Goal: Task Accomplishment & Management: Manage account settings

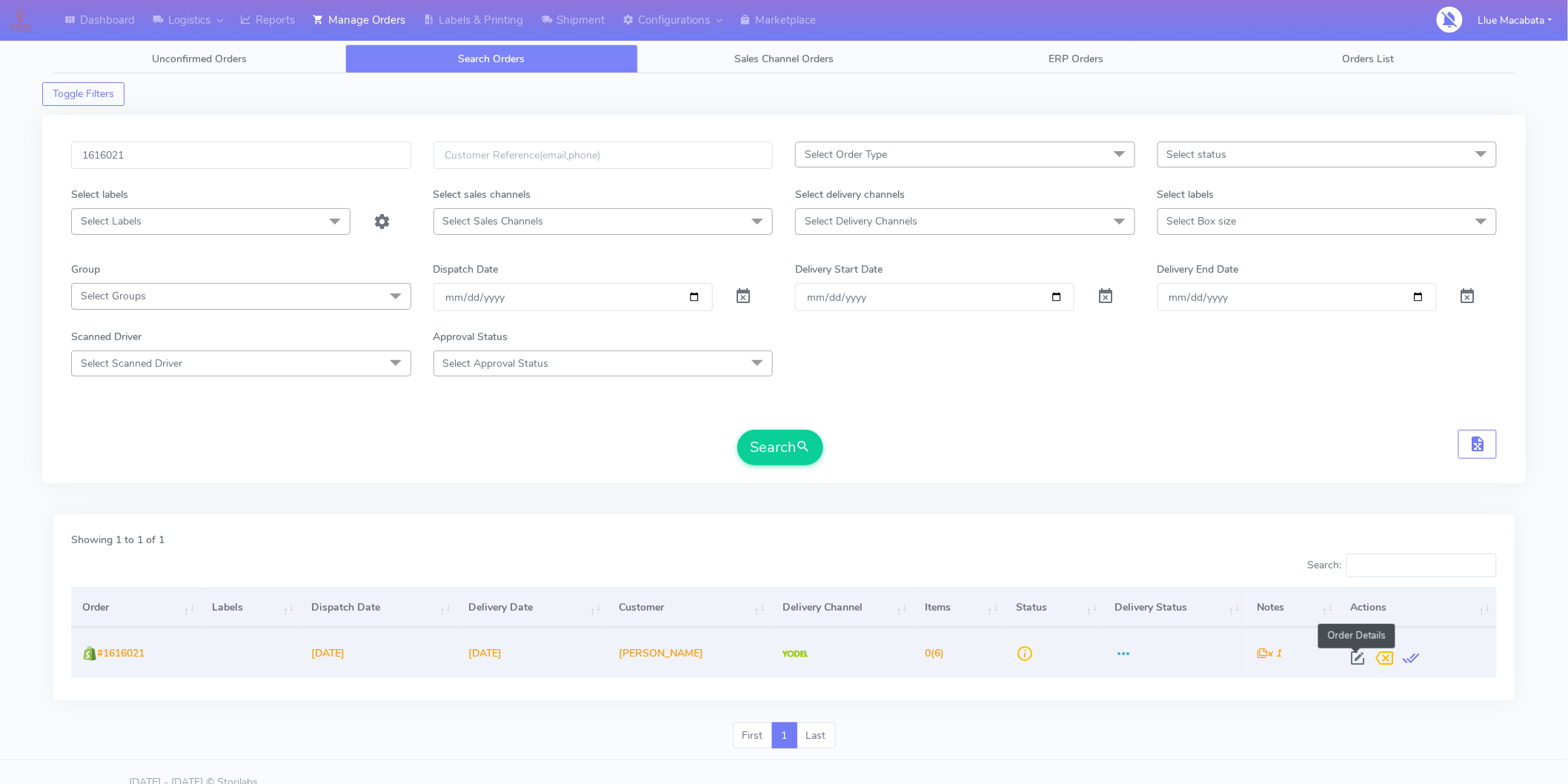
click at [1358, 657] on span at bounding box center [1358, 661] width 27 height 14
select select "5"
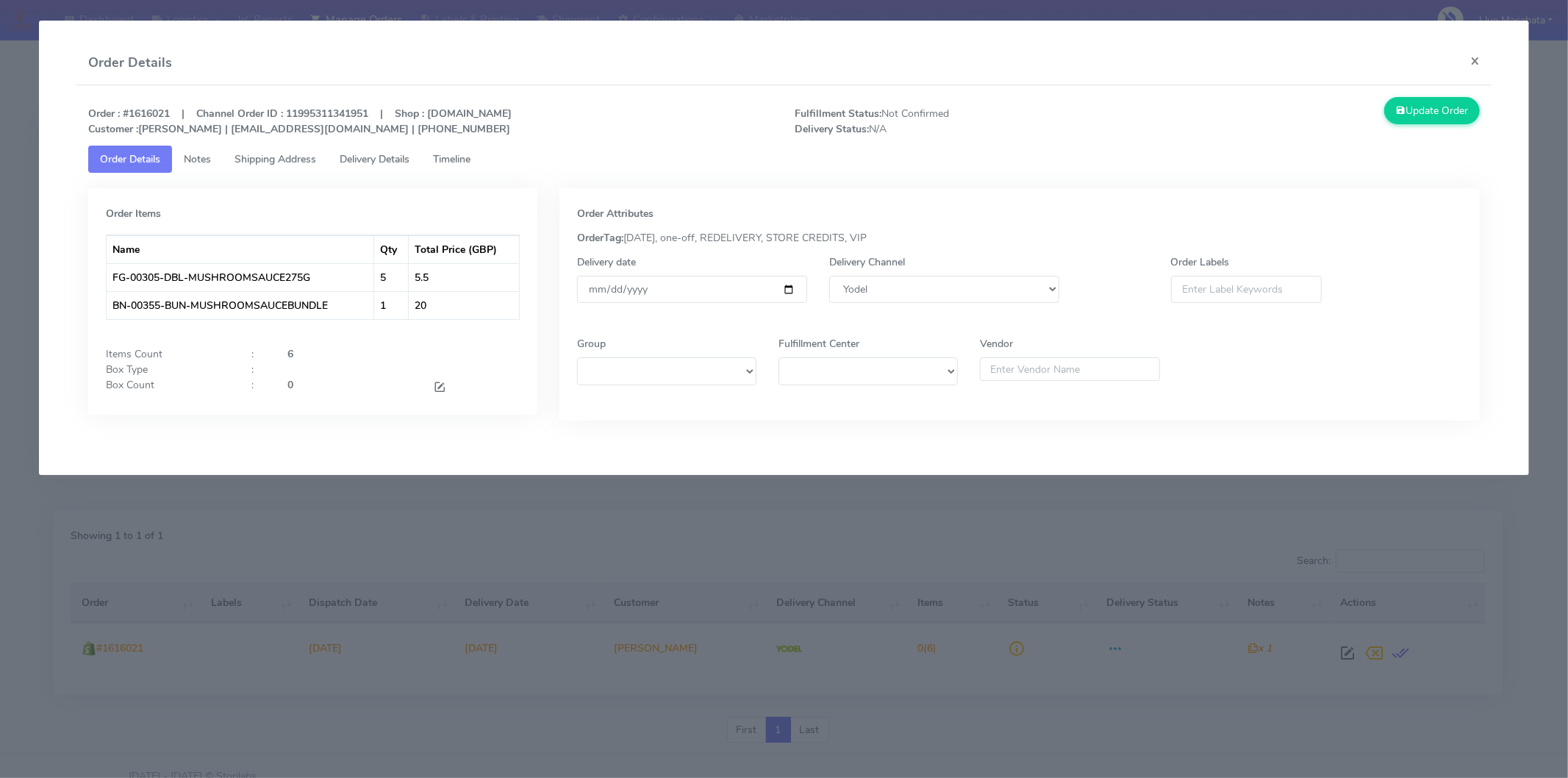
click at [459, 156] on span "Timeline" at bounding box center [452, 159] width 38 height 14
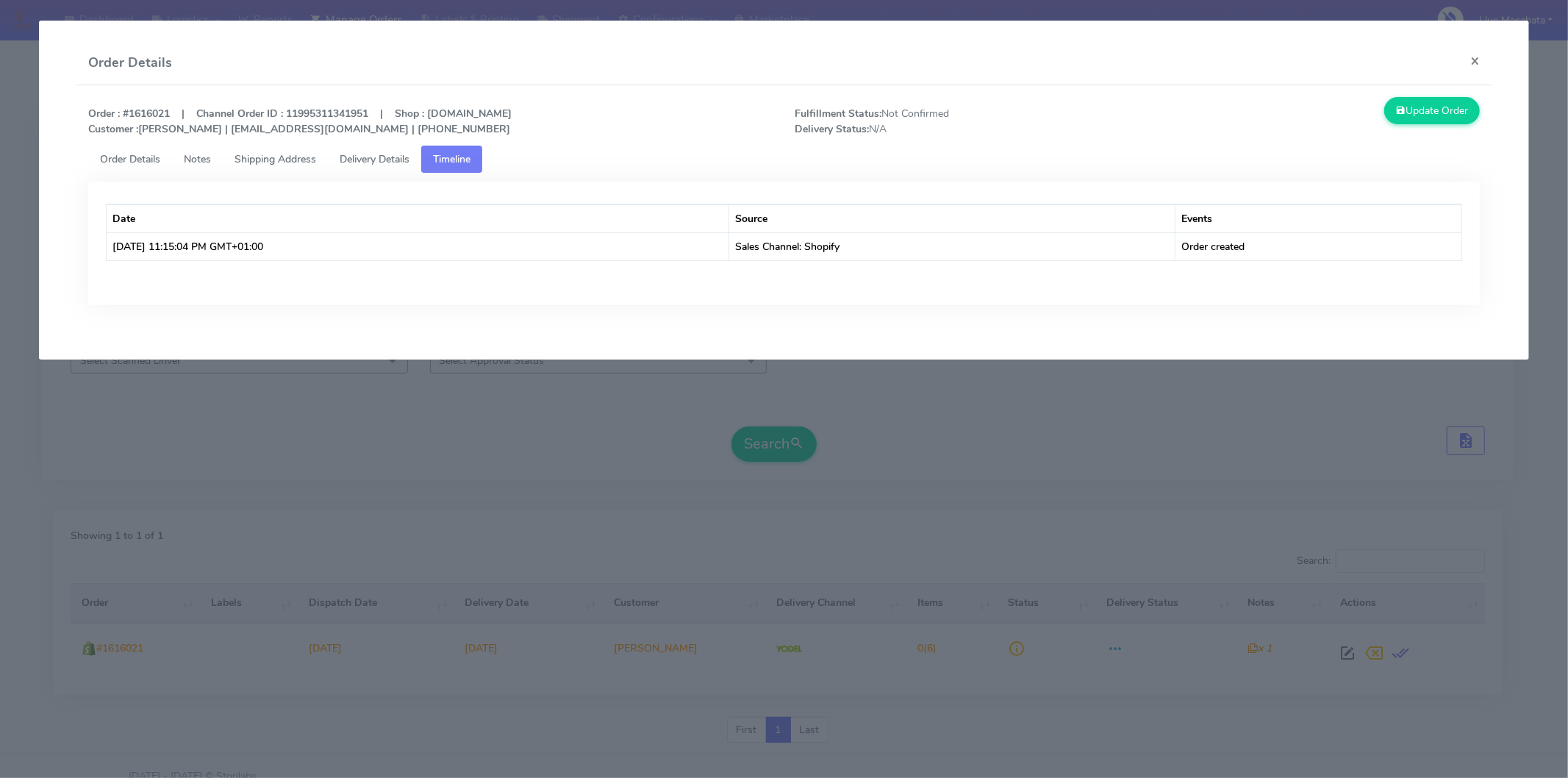
click at [351, 175] on div "Date Source Events [DATE] 11:15:04 PM GMT+01:00 Sales Channel: Shopify Order cr…" at bounding box center [784, 250] width 1414 height 155
click at [365, 148] on link "Delivery Details" at bounding box center [374, 159] width 94 height 27
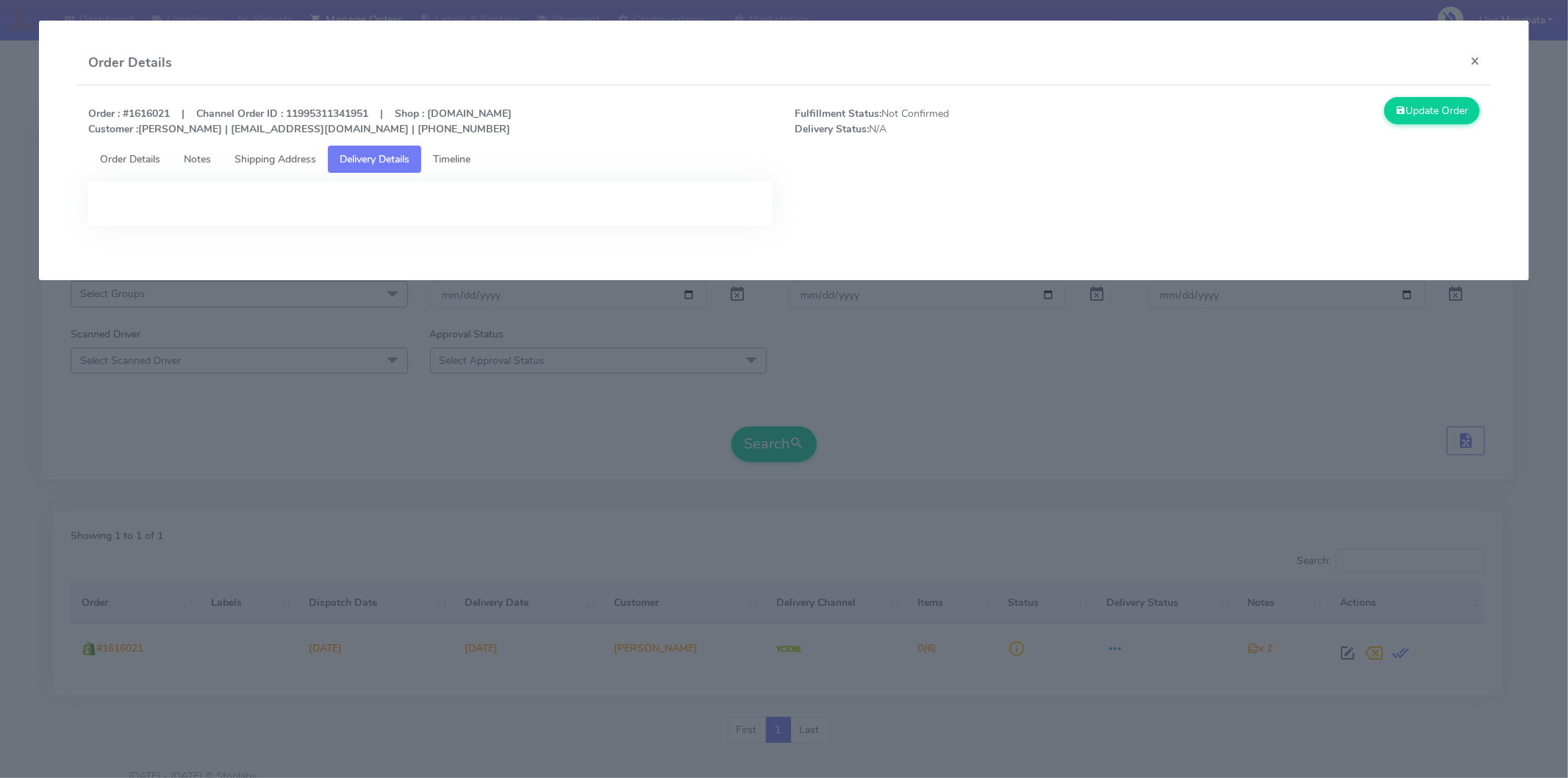
click at [291, 150] on link "Shipping Address" at bounding box center [275, 159] width 105 height 27
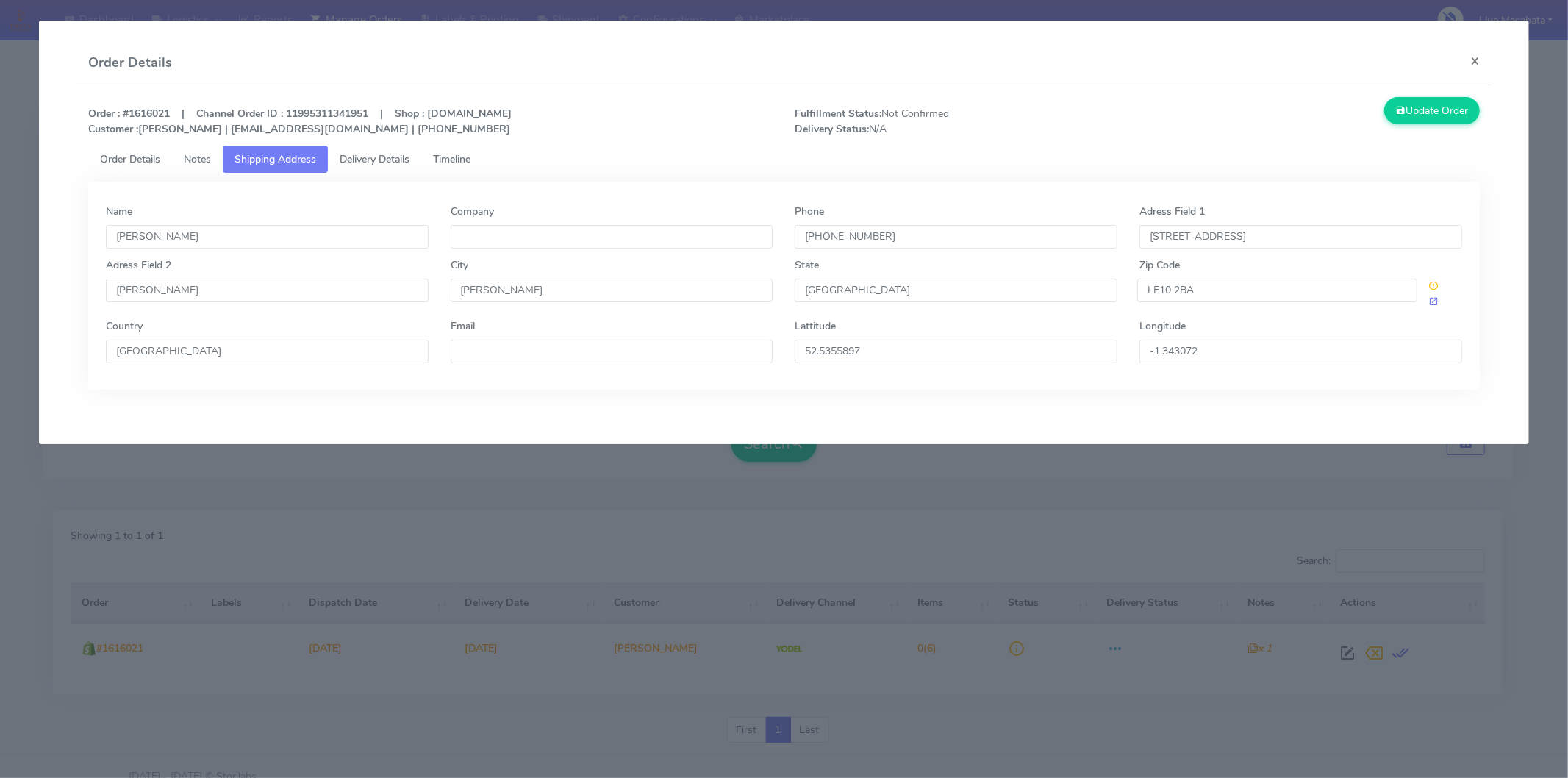
click at [153, 153] on span "Order Details" at bounding box center [130, 159] width 60 height 14
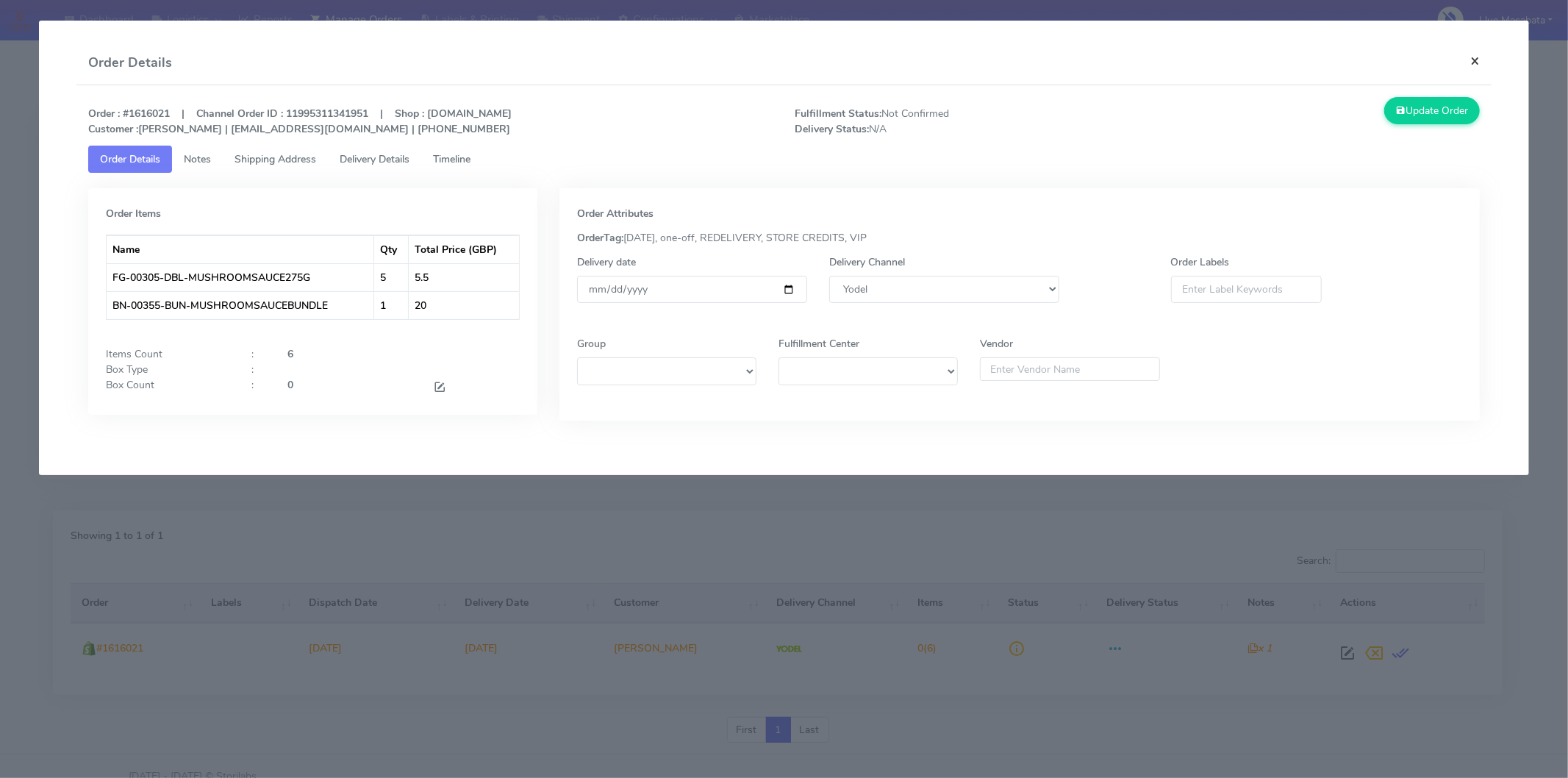
click at [1471, 56] on button "×" at bounding box center [1475, 61] width 33 height 39
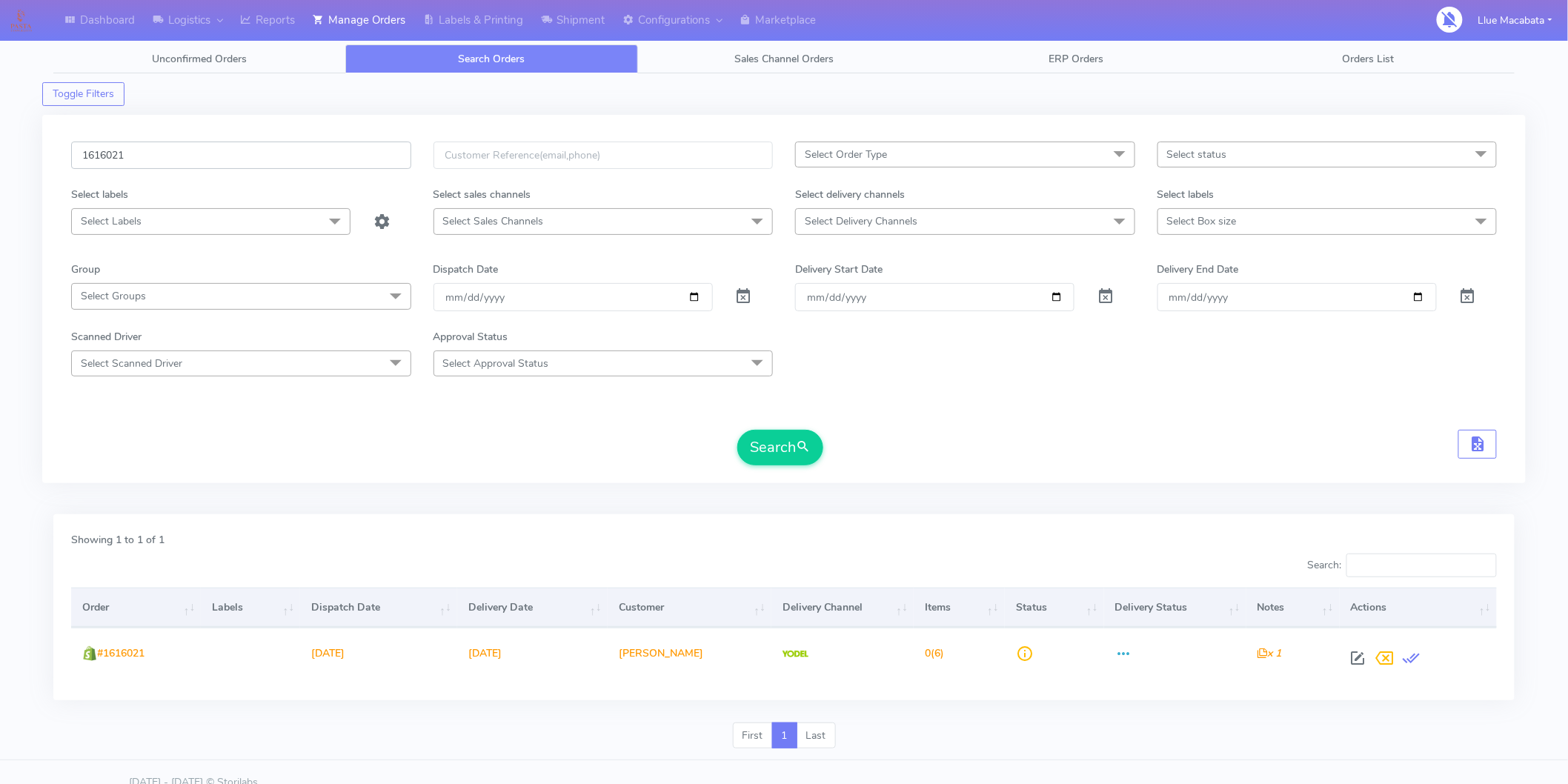
click at [245, 167] on input "1616021" at bounding box center [241, 155] width 340 height 27
click at [245, 167] on input "1616021" at bounding box center [241, 155] width 340 height 27
paste input "5998"
type input "1615998"
click at [816, 448] on button "Search" at bounding box center [780, 448] width 86 height 36
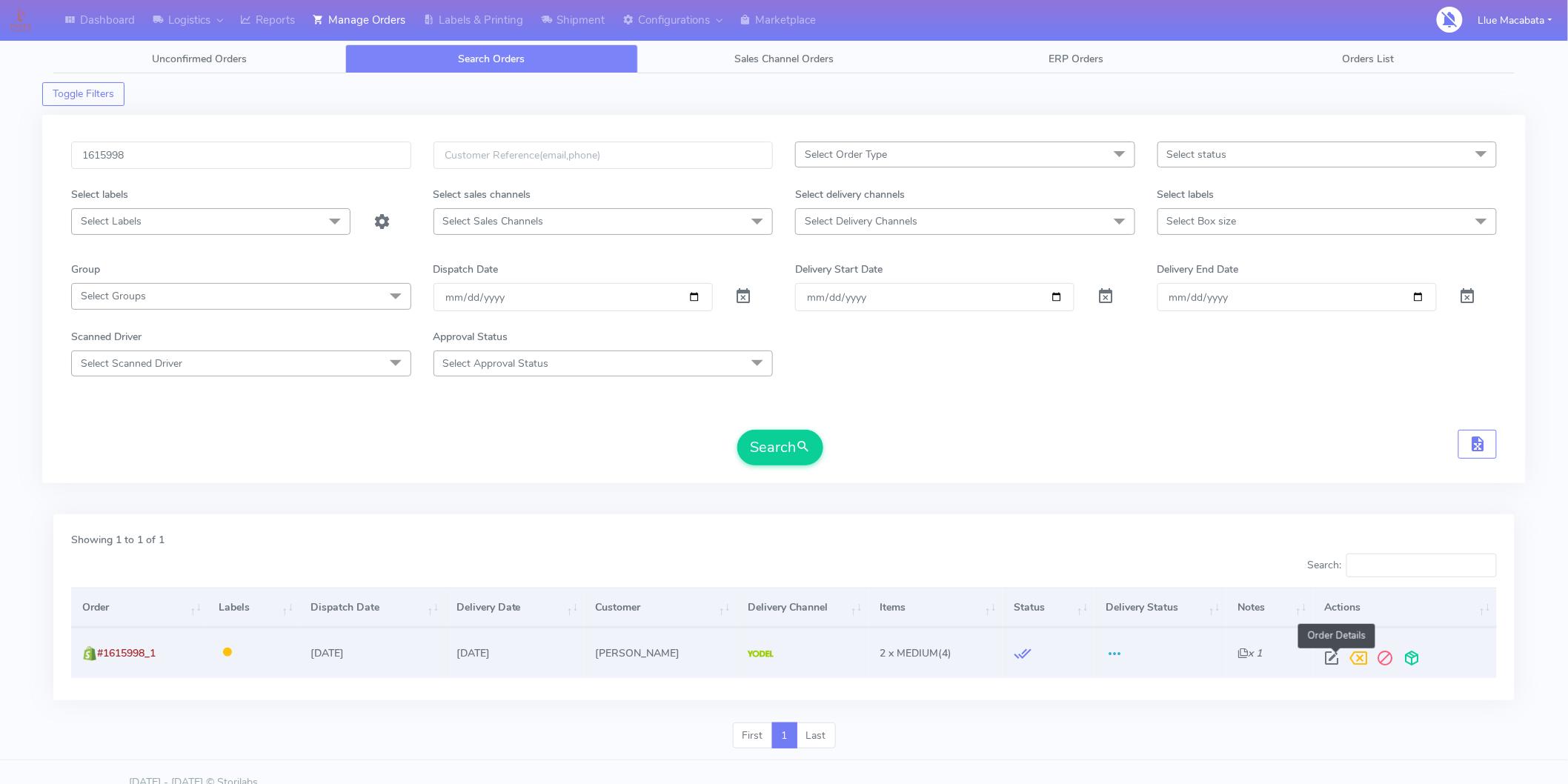
click at [1340, 655] on span at bounding box center [1331, 661] width 27 height 14
select select "5"
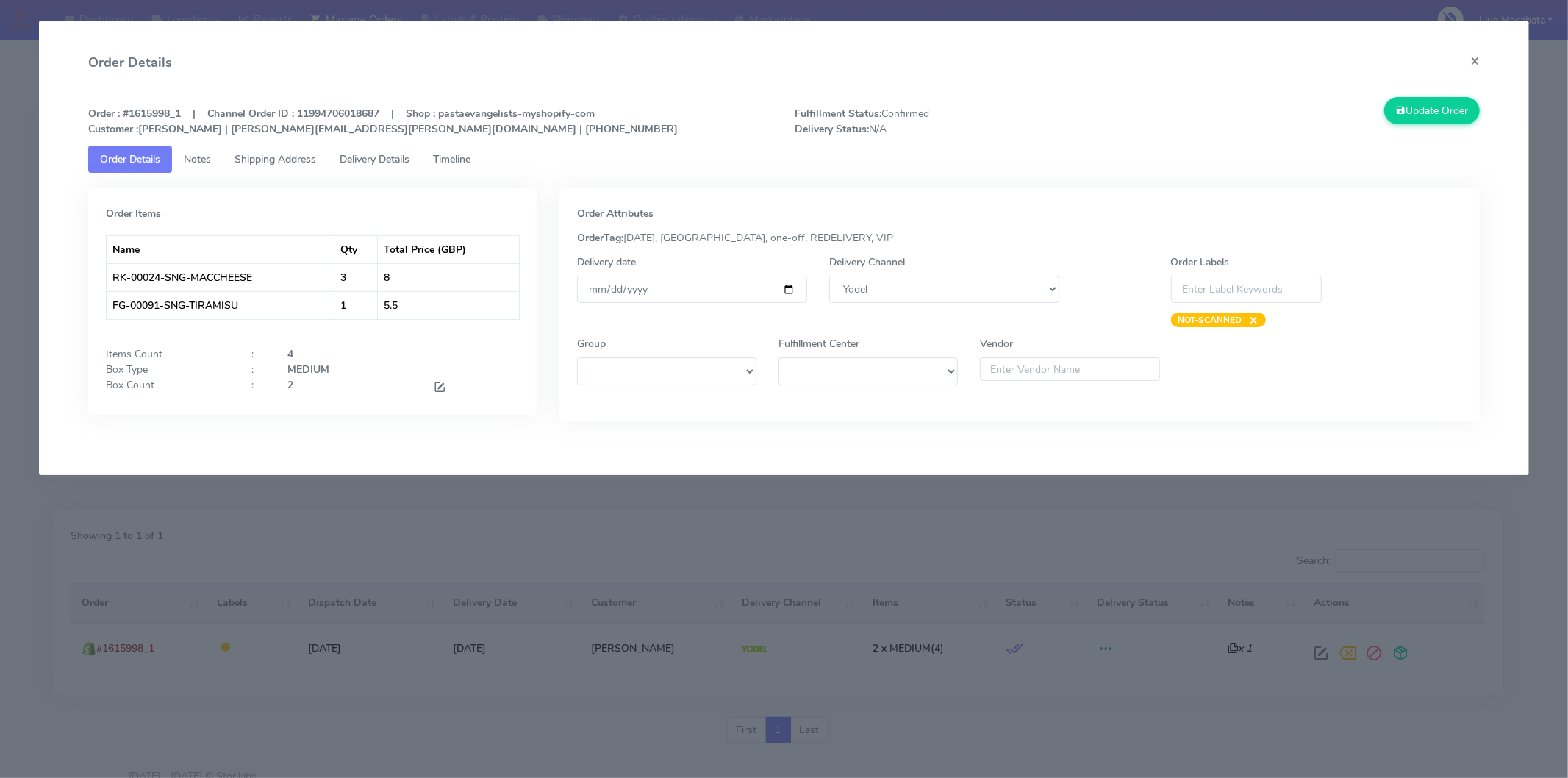
click at [481, 162] on link "Timeline" at bounding box center [451, 159] width 61 height 27
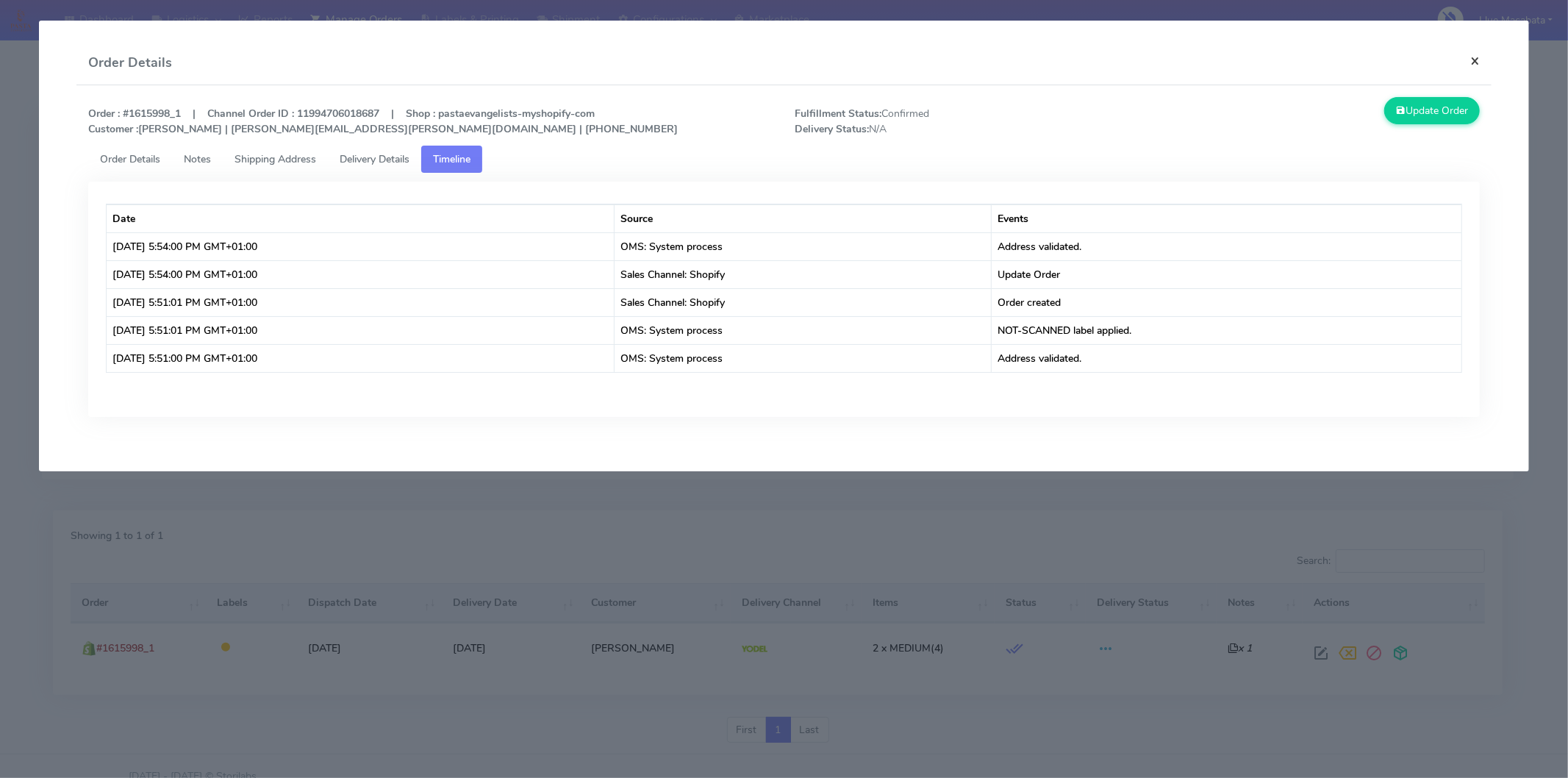
click at [1483, 60] on button "×" at bounding box center [1475, 61] width 33 height 39
